Goal: Task Accomplishment & Management: Manage account settings

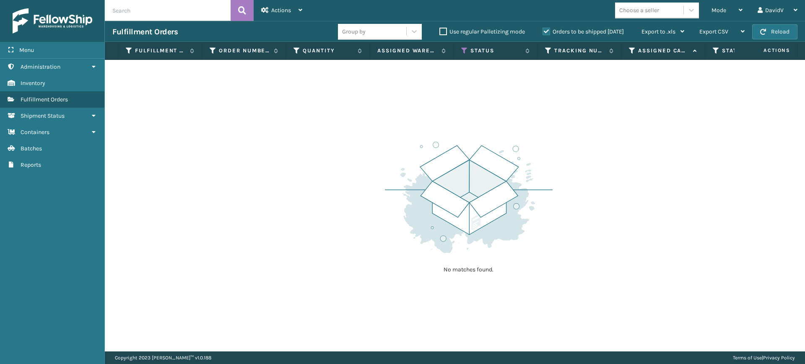
click at [547, 34] on label "Orders to be shipped [DATE]" at bounding box center [582, 31] width 81 height 7
click at [543, 32] on input "Orders to be shipped [DATE]" at bounding box center [542, 29] width 0 height 5
click at [547, 34] on label "Orders to be shipped [DATE]" at bounding box center [582, 31] width 81 height 7
click at [543, 32] on input "Orders to be shipped [DATE]" at bounding box center [542, 29] width 0 height 5
click at [547, 34] on label "Orders to be shipped [DATE]" at bounding box center [582, 31] width 81 height 7
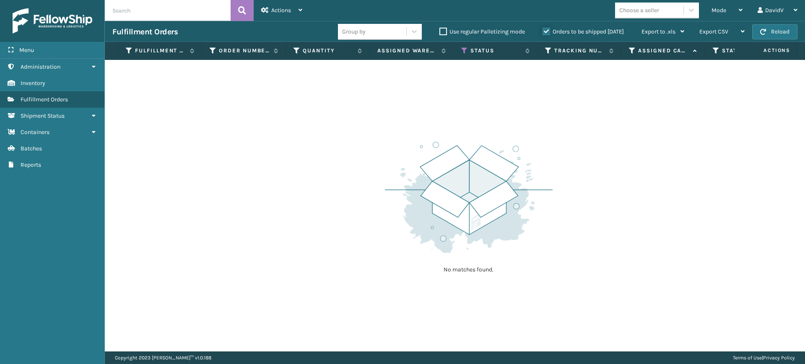
click at [543, 32] on input "Orders to be shipped [DATE]" at bounding box center [542, 29] width 0 height 5
click at [545, 33] on label "Orders to be shipped [DATE]" at bounding box center [582, 31] width 81 height 7
click at [543, 32] on input "Orders to be shipped [DATE]" at bounding box center [542, 29] width 0 height 5
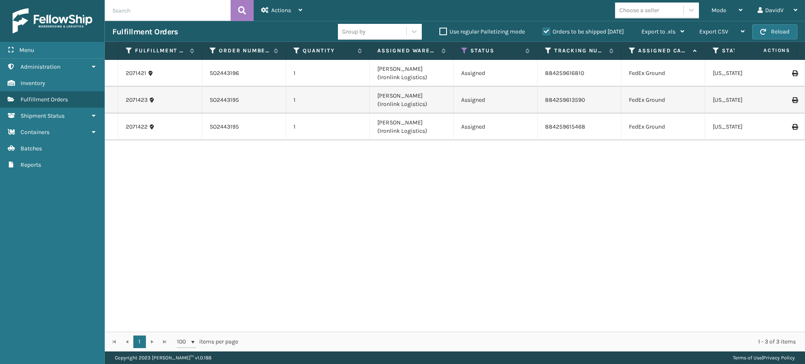
click at [545, 33] on label "Orders to be shipped [DATE]" at bounding box center [582, 31] width 81 height 7
click at [543, 32] on input "Orders to be shipped [DATE]" at bounding box center [542, 29] width 0 height 5
